Goal: Transaction & Acquisition: Purchase product/service

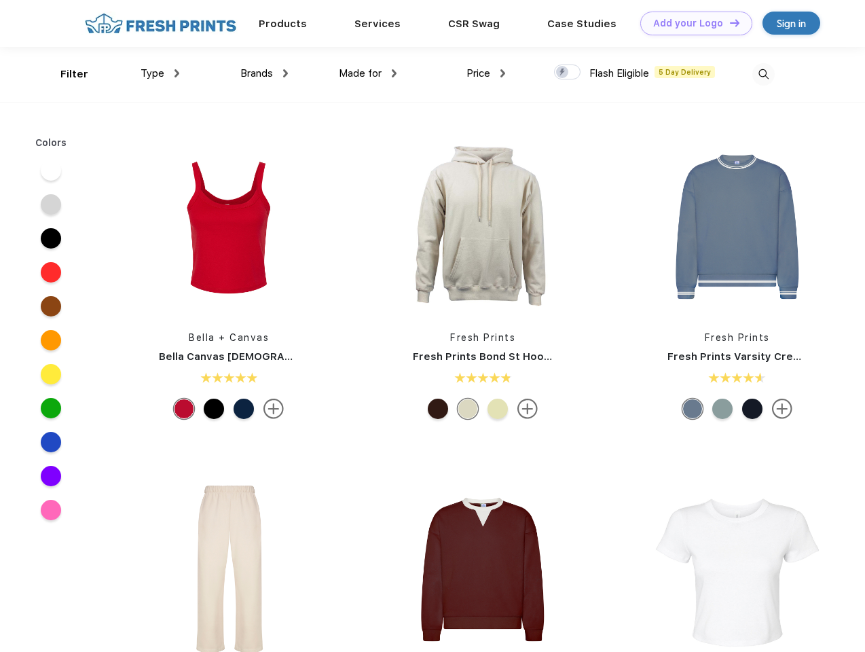
click at [691, 23] on link "Add your Logo Design Tool" at bounding box center [696, 24] width 112 height 24
click at [0, 0] on div "Design Tool" at bounding box center [0, 0] width 0 height 0
click at [729, 22] on link "Add your Logo Design Tool" at bounding box center [696, 24] width 112 height 24
click at [65, 74] on div "Filter" at bounding box center [74, 75] width 28 height 16
click at [160, 73] on span "Type" at bounding box center [153, 73] width 24 height 12
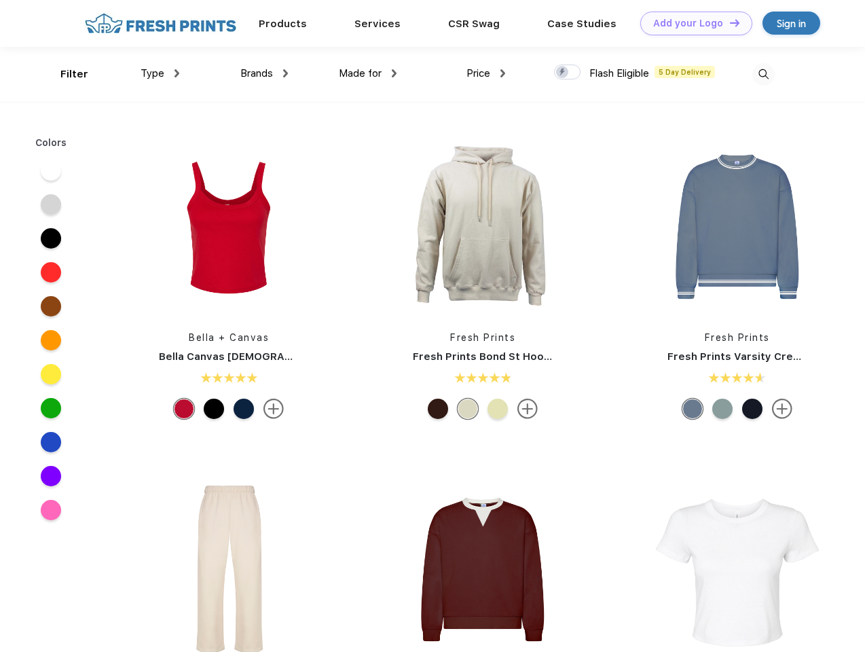
click at [264, 73] on span "Brands" at bounding box center [256, 73] width 33 height 12
click at [368, 73] on span "Made for" at bounding box center [360, 73] width 43 height 12
click at [486, 73] on span "Price" at bounding box center [479, 73] width 24 height 12
click at [568, 73] on div at bounding box center [567, 72] width 26 height 15
click at [563, 73] on input "checkbox" at bounding box center [558, 68] width 9 height 9
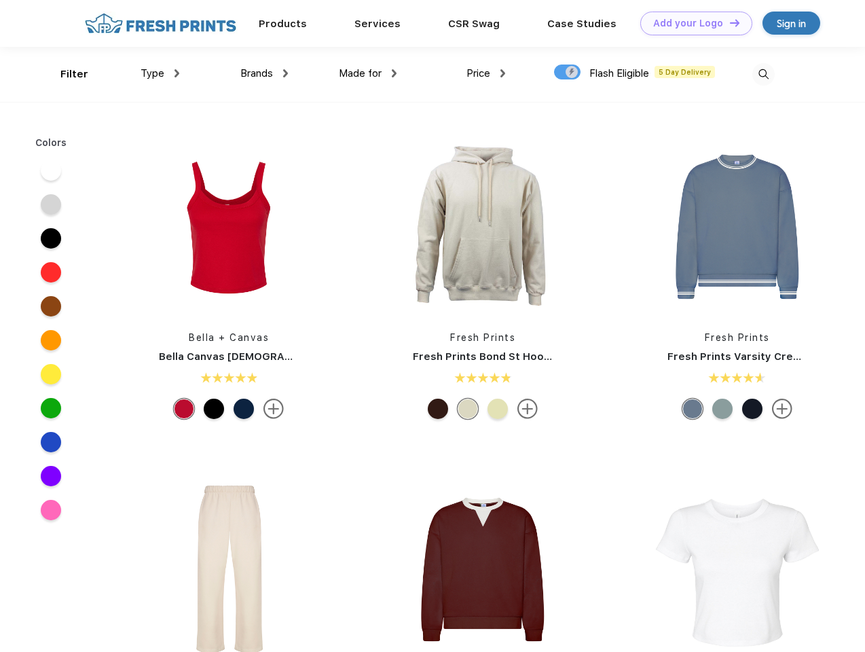
click at [763, 74] on img at bounding box center [763, 74] width 22 height 22
